Goal: Find specific page/section: Find specific page/section

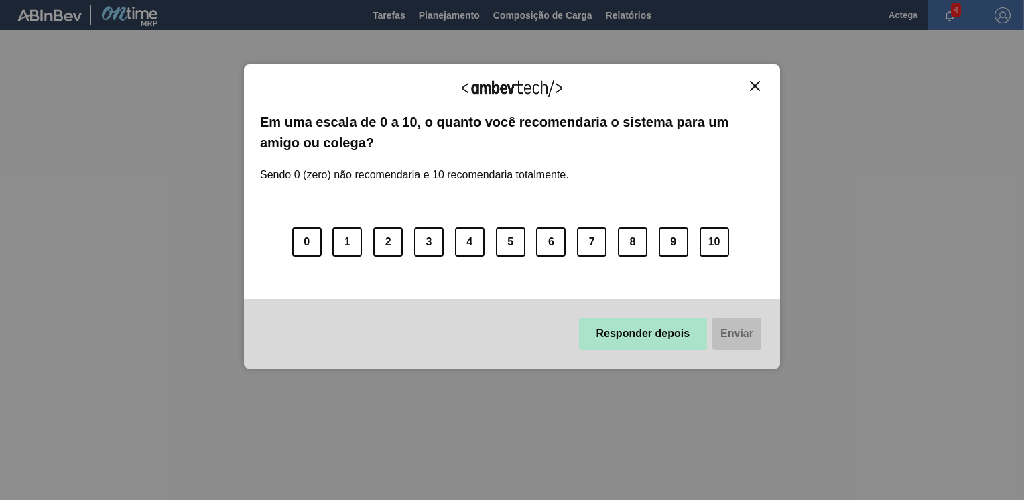
click at [681, 339] on button "Responder depois" at bounding box center [643, 334] width 129 height 32
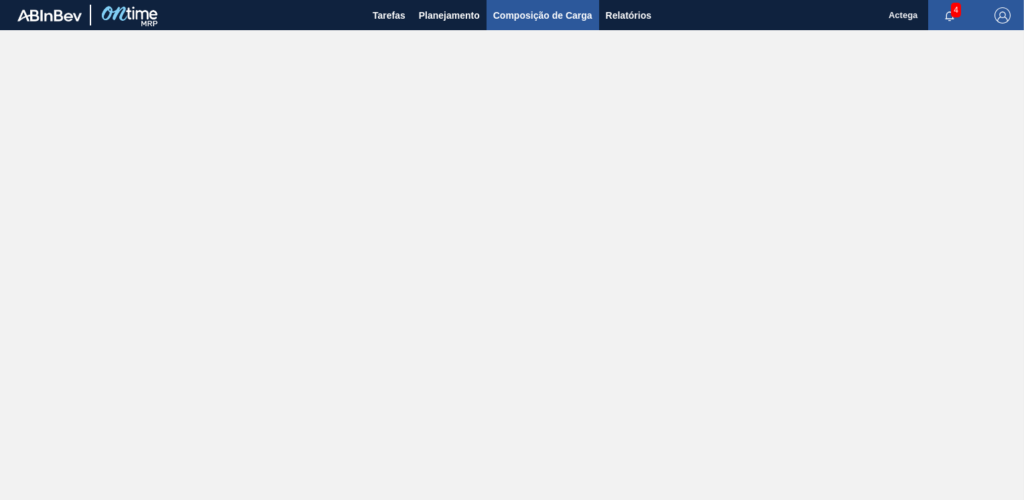
click at [525, 15] on span "Composição de Carga" at bounding box center [542, 15] width 99 height 16
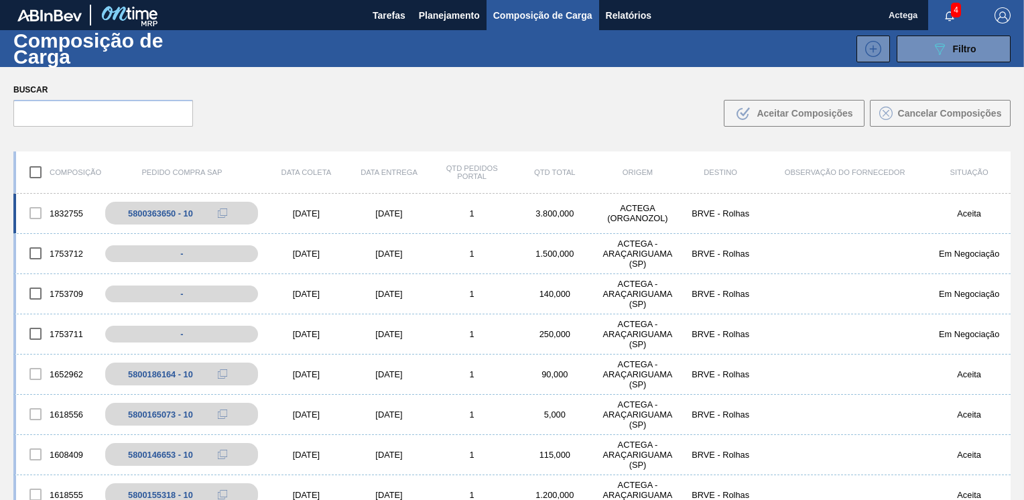
click at [183, 225] on div "1832755 5800363650 - 10 [DATE] [DATE] 1 3.800,000 ACTEGA (ORGANOZOL) BRVE - Rol…" at bounding box center [511, 214] width 997 height 40
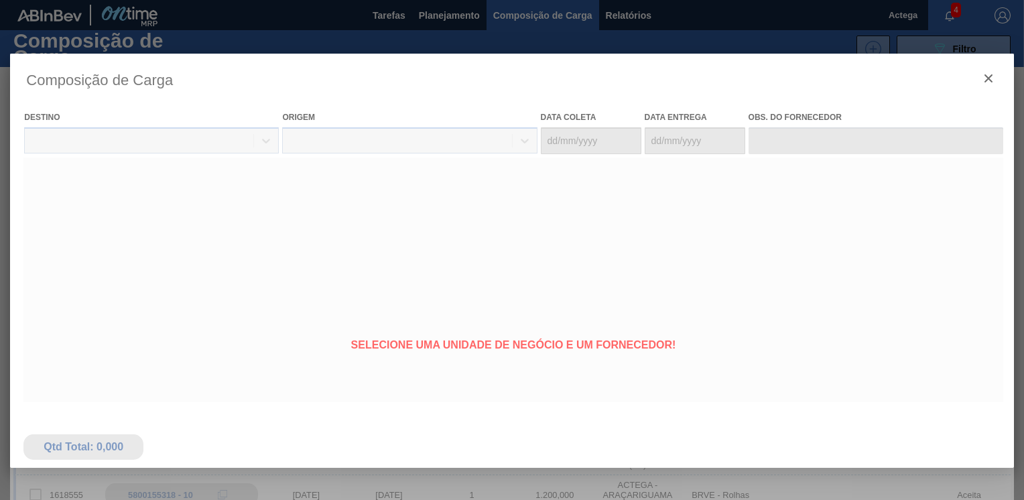
type coleta "[DATE]"
type entrega "[DATE]"
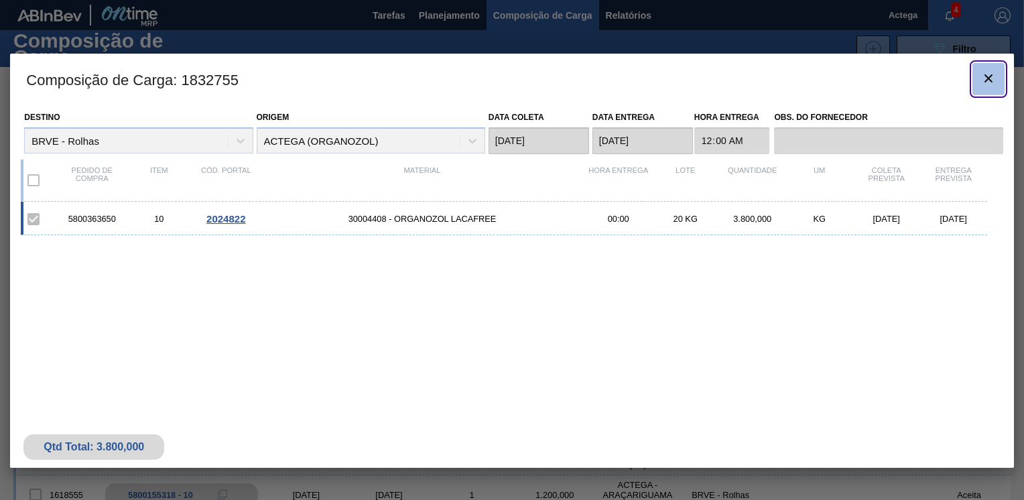
click at [984, 77] on icon "botão de ícone" at bounding box center [989, 78] width 16 height 16
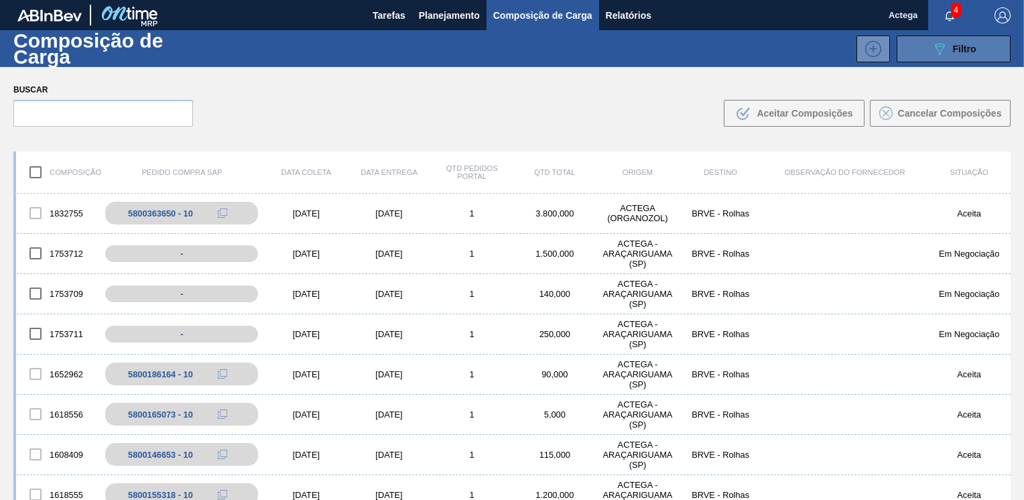
click at [950, 55] on div "089F7B8B-B2A5-4AFE-B5C0-19BA573D28AC Filtro" at bounding box center [954, 49] width 45 height 16
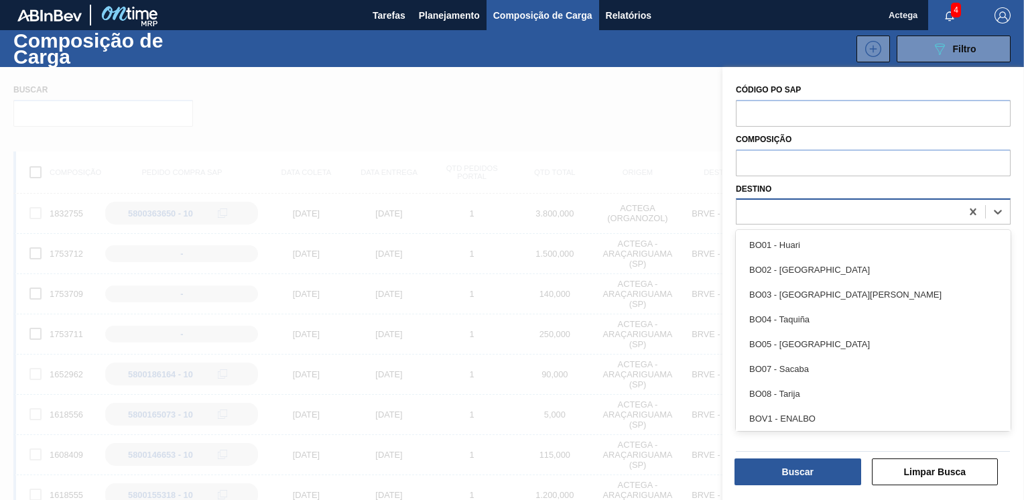
click at [850, 216] on div at bounding box center [849, 211] width 225 height 19
click at [858, 165] on input "text" at bounding box center [873, 161] width 275 height 25
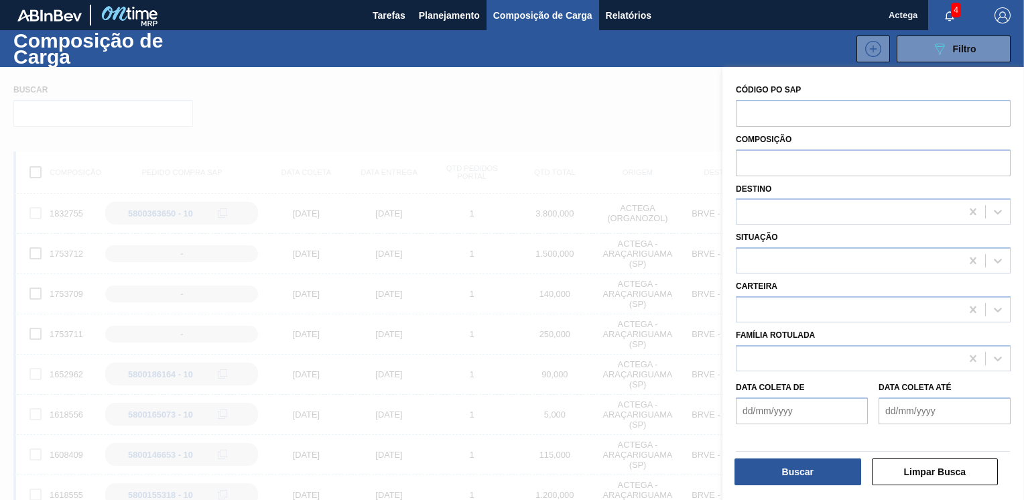
click at [834, 238] on div "Situação" at bounding box center [873, 251] width 275 height 46
click at [839, 264] on div at bounding box center [849, 260] width 225 height 19
click at [420, 275] on div at bounding box center [512, 317] width 1024 height 500
click at [428, 36] on div "089F7B8B-B2A5-4AFE-B5C0-19BA573D28AC Filtro" at bounding box center [621, 49] width 792 height 27
click at [433, 20] on span "Planejamento" at bounding box center [449, 15] width 61 height 16
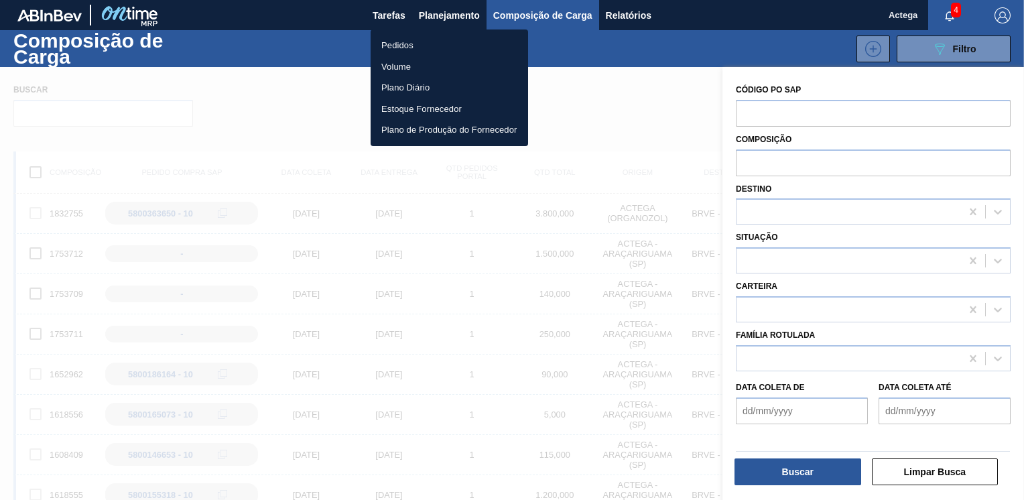
click at [421, 54] on li "Pedidos" at bounding box center [450, 45] width 158 height 21
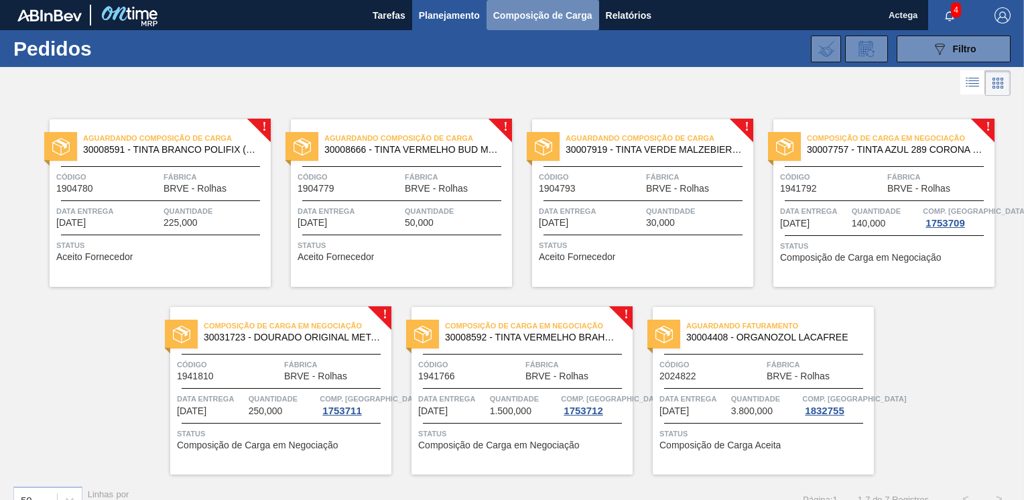
click at [539, 18] on span "Composição de Carga" at bounding box center [542, 15] width 99 height 16
